Goal: Communication & Community: Answer question/provide support

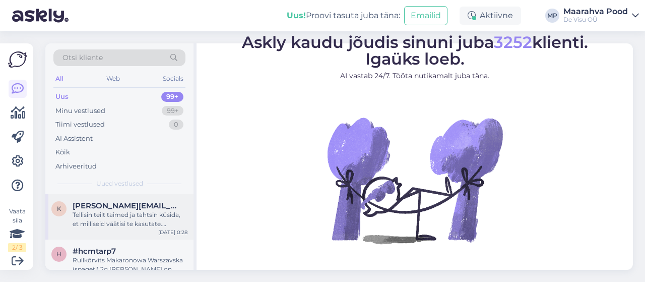
click at [128, 210] on div "Tellisin teilt taimed ja tahtsin küsida, et milliseid väätisi te kasutate. [PER…" at bounding box center [130, 219] width 115 height 18
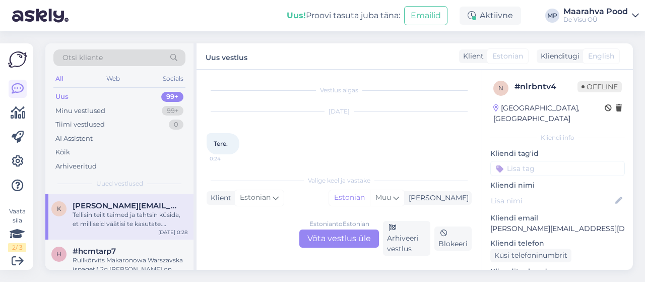
scroll to position [86, 0]
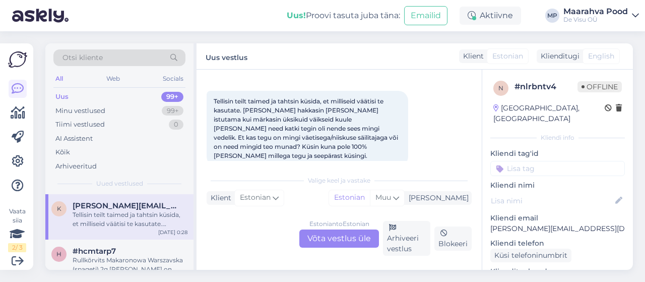
click at [324, 233] on div "Estonian to Estonian Võta vestlus üle" at bounding box center [339, 238] width 80 height 18
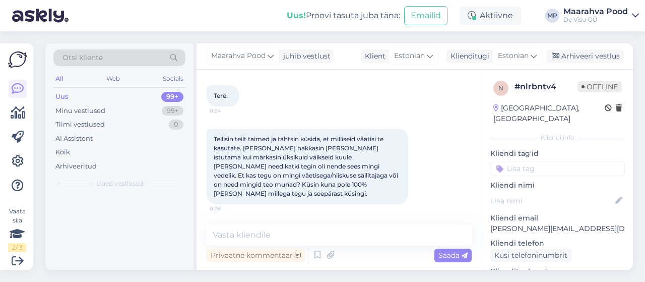
scroll to position [47, 0]
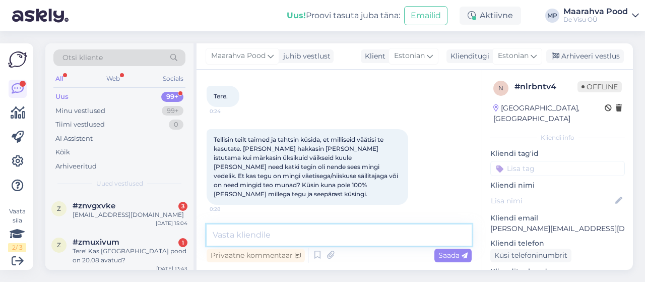
click at [303, 230] on textarea at bounding box center [339, 234] width 265 height 21
type textarea "Tere"
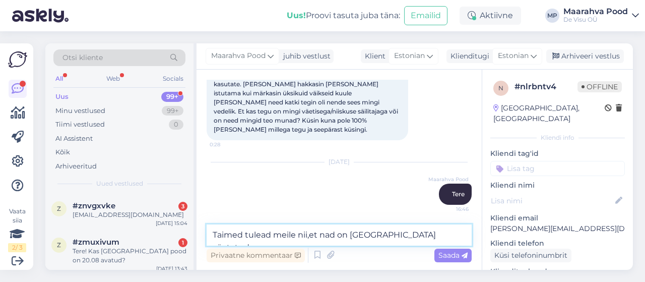
click at [264, 235] on textarea "Taimed tulead meile nii,et nad on [GEOGRAPHIC_DATA] väetatud." at bounding box center [339, 234] width 265 height 21
click at [259, 235] on textarea "Taimed tulead meile nii,et nad on [GEOGRAPHIC_DATA] väetatud." at bounding box center [339, 234] width 265 height 21
type textarea "Taimed tulevad meile nii,et nad on [GEOGRAPHIC_DATA] väetatud."
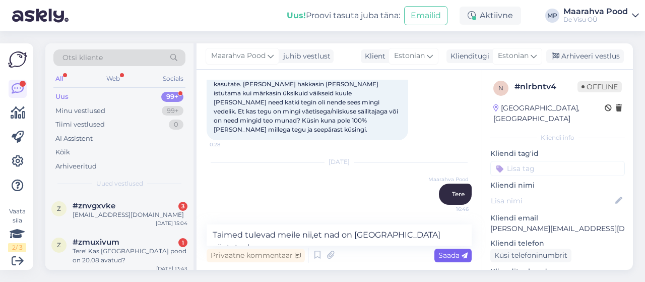
click at [458, 255] on span "Saada" at bounding box center [452, 254] width 29 height 9
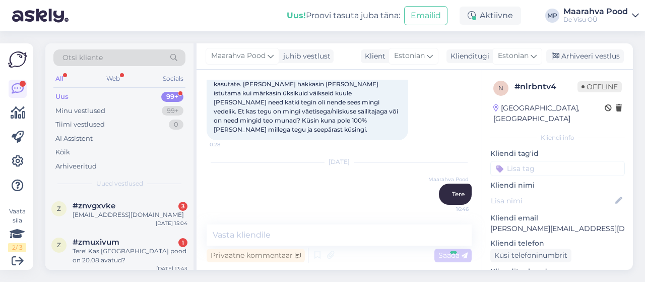
scroll to position [155, 0]
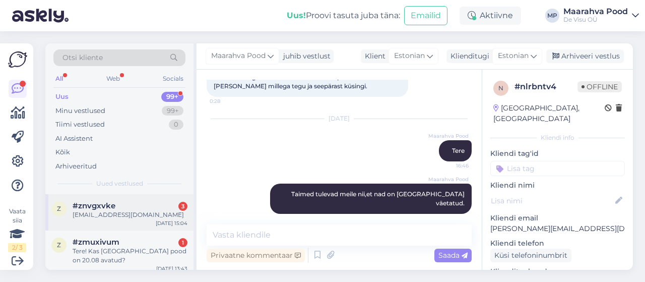
click at [112, 212] on div "[EMAIL_ADDRESS][DOMAIN_NAME]" at bounding box center [130, 214] width 115 height 9
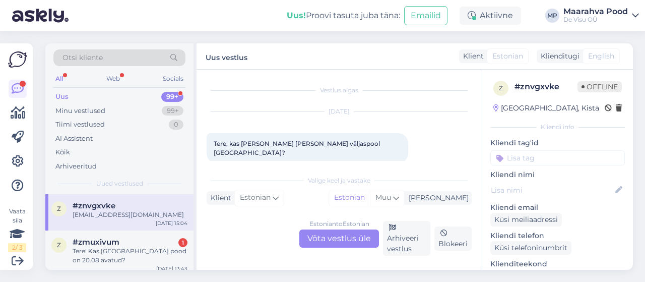
scroll to position [100, 0]
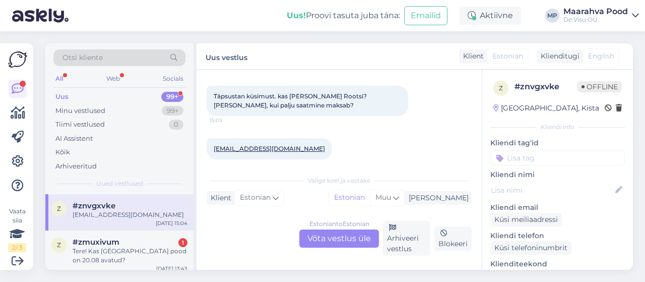
click at [330, 235] on div "Estonian to Estonian Võta vestlus üle" at bounding box center [339, 238] width 80 height 18
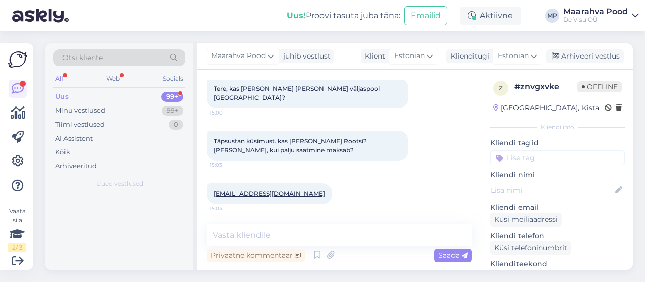
scroll to position [45, 0]
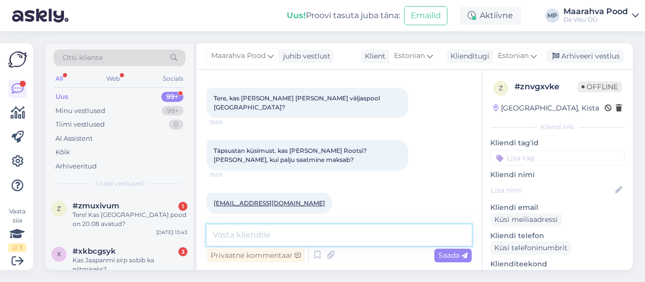
click at [286, 235] on textarea at bounding box center [339, 234] width 265 height 21
type textarea "Tere saadame soome [PERSON_NAME]. [GEOGRAPHIC_DATA]"
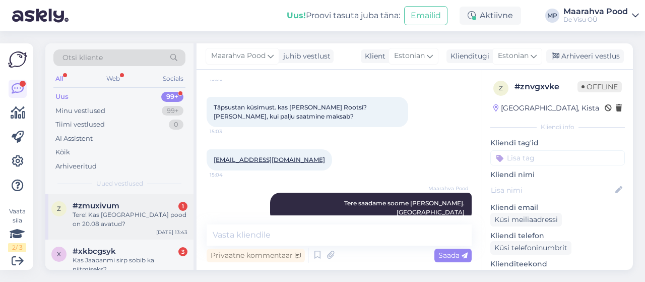
click at [129, 211] on div "Tere! Kas [GEOGRAPHIC_DATA] pood on 20.08 avatud?" at bounding box center [130, 219] width 115 height 18
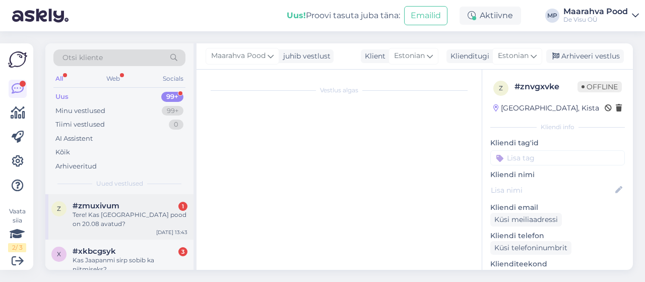
scroll to position [4, 0]
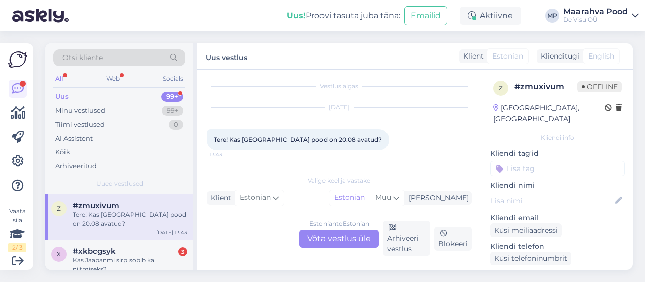
click at [325, 235] on div "Estonian to Estonian Võta vestlus üle" at bounding box center [339, 238] width 80 height 18
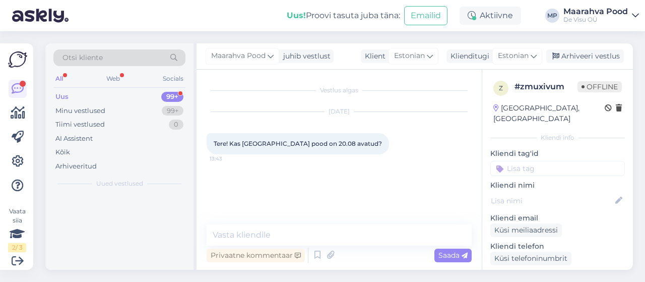
scroll to position [0, 0]
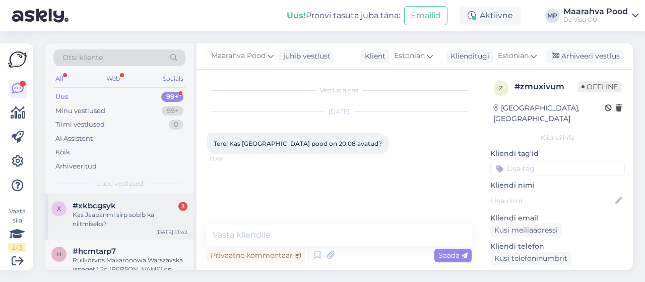
click at [113, 208] on span "#xkbcgsyk" at bounding box center [94, 205] width 43 height 9
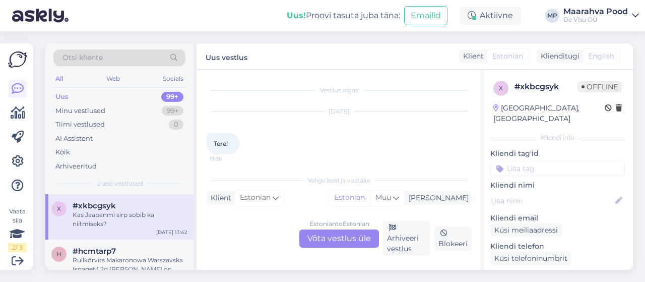
scroll to position [91, 0]
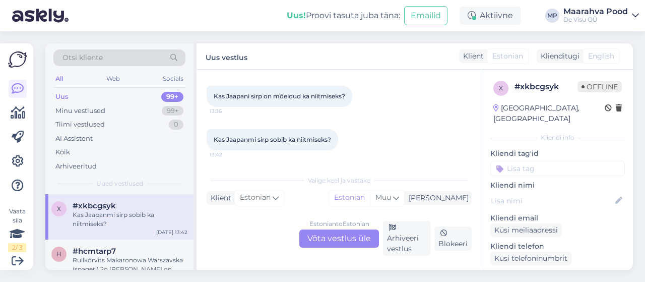
click at [329, 234] on div "Estonian to Estonian Võta vestlus üle" at bounding box center [339, 238] width 80 height 18
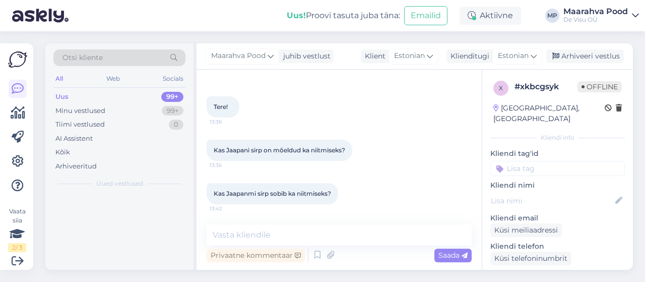
scroll to position [36, 0]
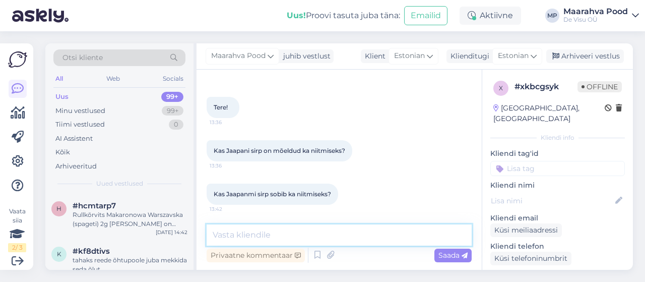
click at [278, 238] on textarea at bounding box center [339, 234] width 265 height 21
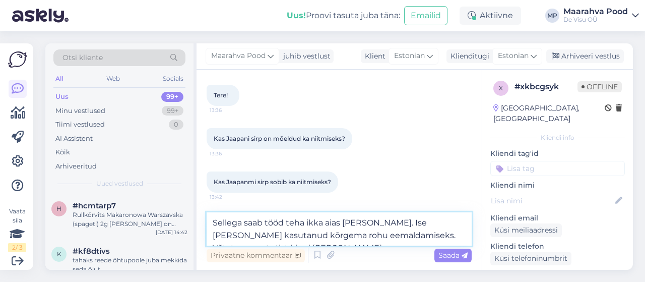
scroll to position [61, 0]
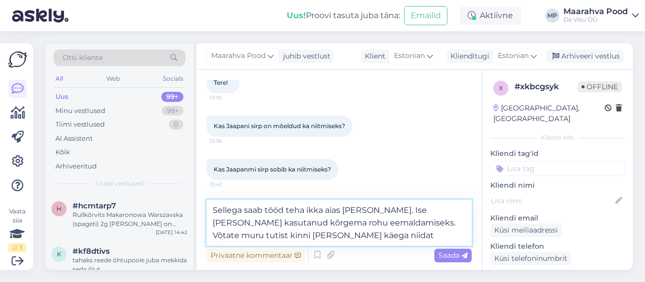
type textarea "Sellega saab tööd teha ikka aias [PERSON_NAME]. Ise [PERSON_NAME] kasutanud kõr…"
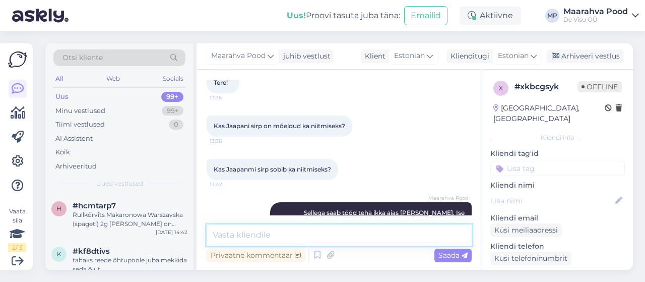
scroll to position [98, 0]
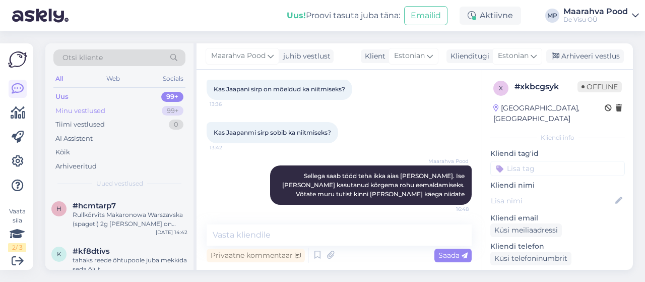
click at [91, 106] on div "Minu vestlused" at bounding box center [80, 111] width 50 height 10
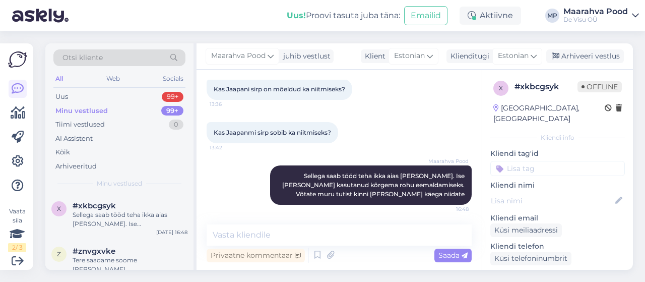
click at [91, 106] on div "Minu vestlused" at bounding box center [81, 111] width 52 height 10
click at [106, 99] on div "Uus 99+" at bounding box center [119, 97] width 132 height 14
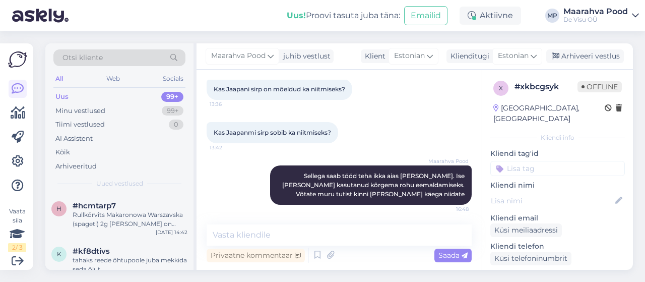
click at [67, 94] on div "Uus" at bounding box center [61, 97] width 13 height 10
click at [103, 107] on div "Minu vestlused" at bounding box center [80, 111] width 50 height 10
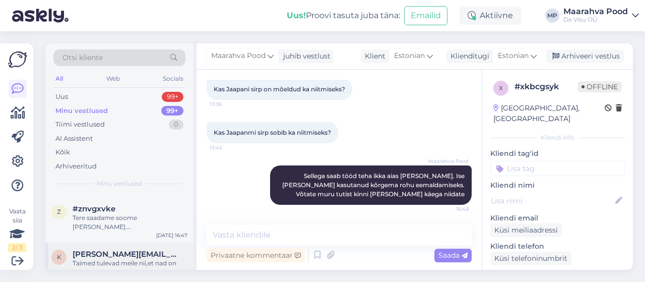
scroll to position [101, 0]
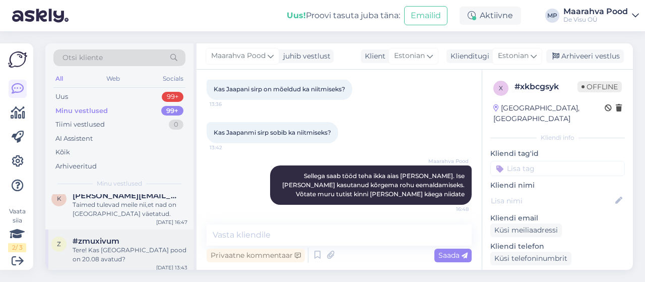
click at [134, 257] on div "Tere! Kas [GEOGRAPHIC_DATA] pood on 20.08 avatud?" at bounding box center [130, 254] width 115 height 18
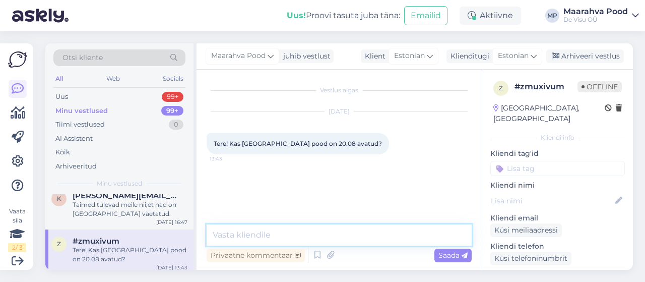
click at [291, 236] on textarea at bounding box center [339, 234] width 265 height 21
